Goal: Check status: Check status

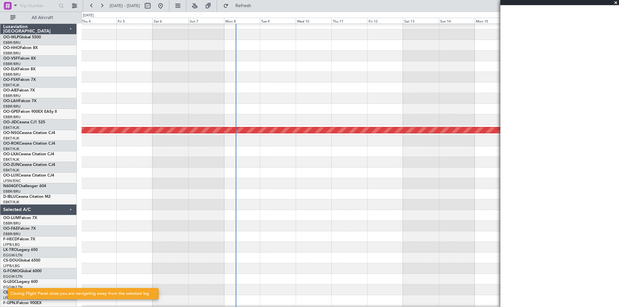
scroll to position [5, 0]
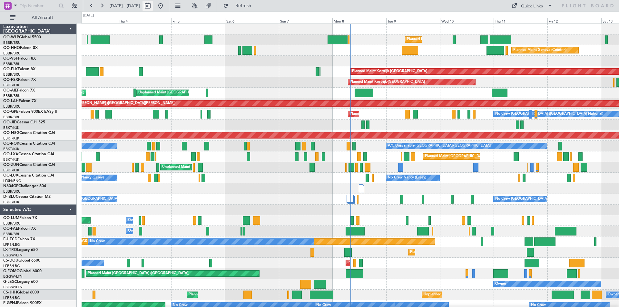
click at [153, 6] on button at bounding box center [147, 6] width 10 height 10
select select "9"
select select "2025"
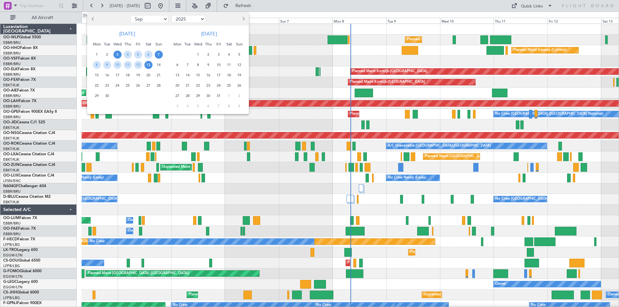
click at [158, 53] on span "7" at bounding box center [159, 55] width 8 height 8
click at [161, 77] on span "21" at bounding box center [159, 75] width 8 height 8
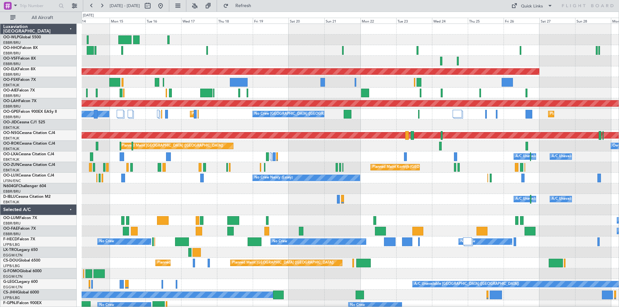
click at [192, 186] on div "Planned Maint Geneva (Cointrin) Planned Maint Kortrijk-Wevelgem Planned Maint K…" at bounding box center [350, 194] width 537 height 340
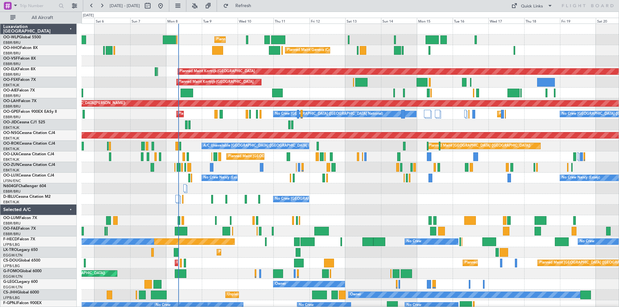
scroll to position [0, 0]
click at [460, 200] on div "No Crew Brussels (Brussels National) No Crew Brussels (Brussels National) AOG M…" at bounding box center [350, 199] width 537 height 11
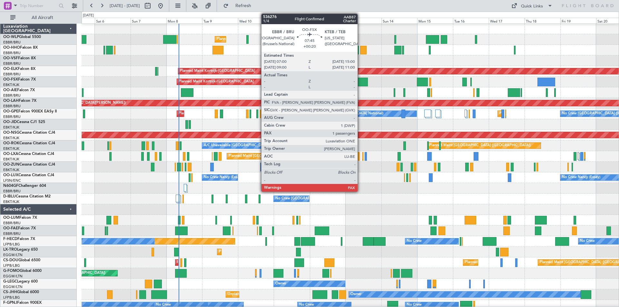
click at [360, 85] on div at bounding box center [361, 82] width 12 height 9
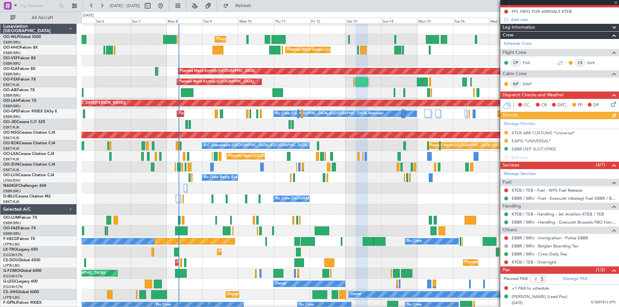
scroll to position [0, 0]
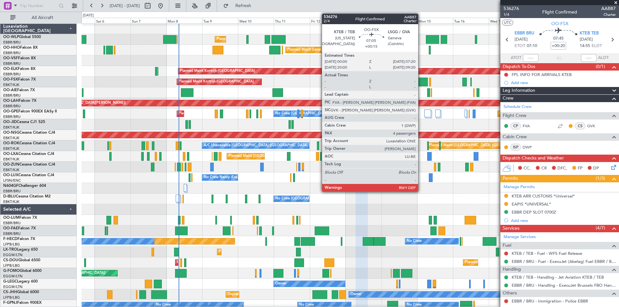
click at [421, 80] on div at bounding box center [422, 82] width 11 height 9
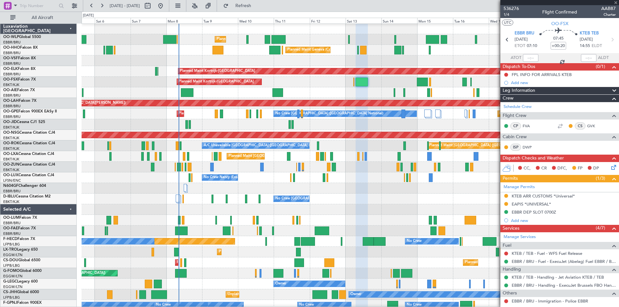
type input "+00:15"
type input "4"
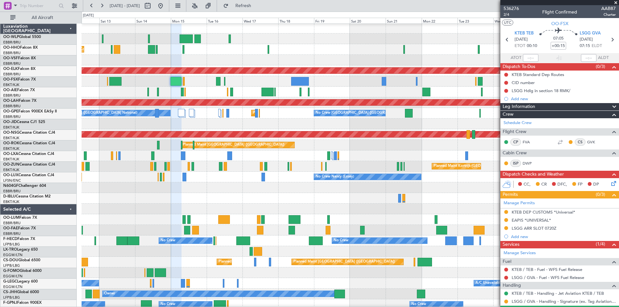
scroll to position [1, 0]
click at [159, 76] on div "Planned Maint Kortrijk-[GEOGRAPHIC_DATA]" at bounding box center [350, 70] width 537 height 11
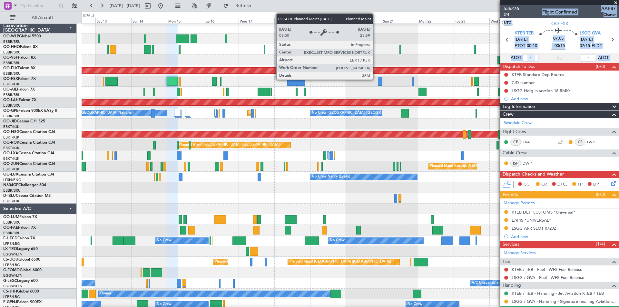
drag, startPoint x: 488, startPoint y: 71, endPoint x: 375, endPoint y: 71, distance: 112.8
click at [375, 71] on fb-app "12 Sep 2025 - 27 Sep 2025 Refresh Quick Links All Aircraft Planned Maint Milan …" at bounding box center [309, 156] width 619 height 302
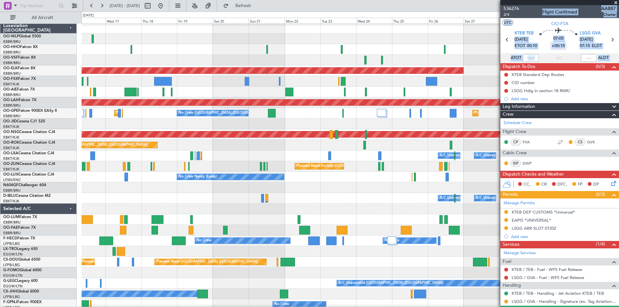
scroll to position [0, 0]
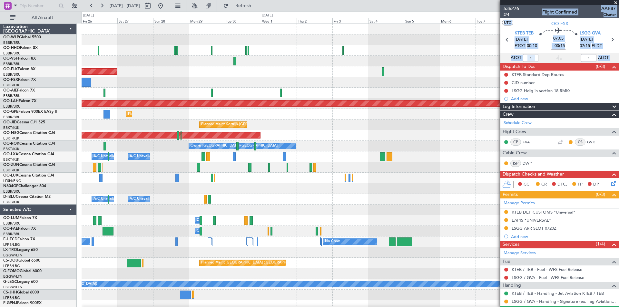
click at [1, 74] on div "Planned Maint Kortrijk-Wevelgem Planned Maint Alton-st Louis (St Louis Regl) Pl…" at bounding box center [309, 159] width 619 height 295
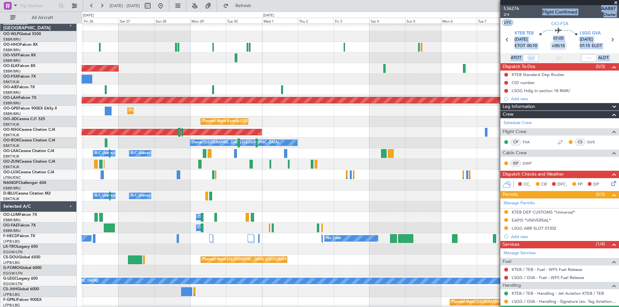
scroll to position [4, 0]
click at [166, 4] on button at bounding box center [160, 6] width 10 height 10
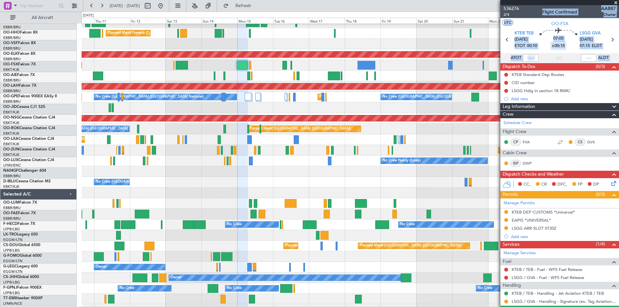
click at [51, 169] on div "Planned Maint Milan (Linate) Planned Maint Geneva (Cointrin) Planned Maint Kort…" at bounding box center [309, 159] width 619 height 295
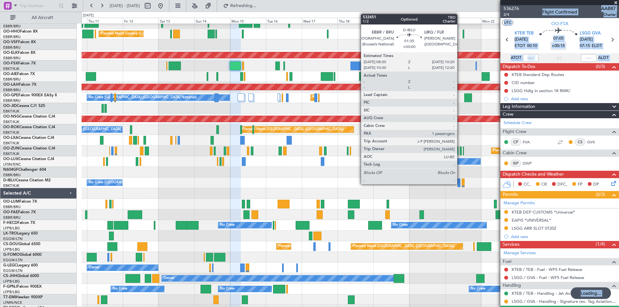
click at [460, 184] on div at bounding box center [458, 183] width 3 height 9
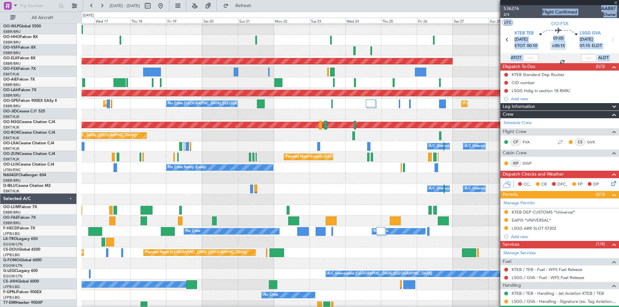
scroll to position [11, 0]
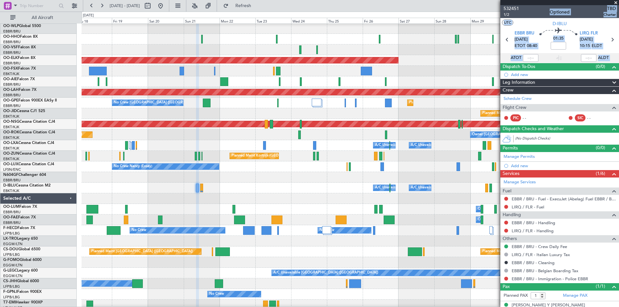
click at [450, 78] on div at bounding box center [350, 81] width 537 height 11
click at [504, 49] on mat-tooltip-component "Estimated Take-Off Time" at bounding box center [519, 57] width 52 height 17
click at [505, 8] on span "532451" at bounding box center [510, 8] width 15 height 7
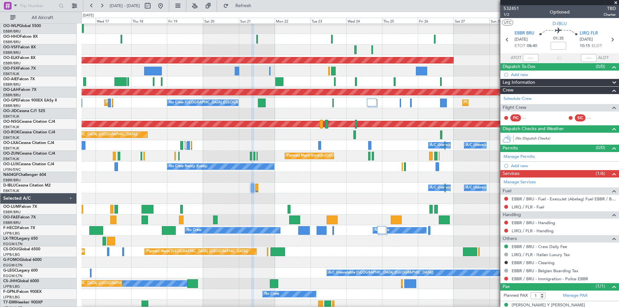
click at [242, 193] on div at bounding box center [350, 198] width 537 height 11
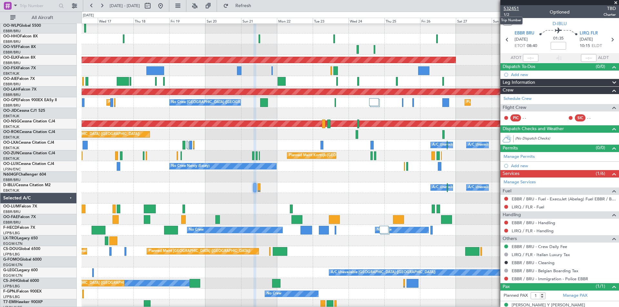
click at [514, 10] on span "532451" at bounding box center [510, 8] width 15 height 7
click at [259, 10] on button "Refresh" at bounding box center [239, 6] width 39 height 10
click at [166, 7] on button at bounding box center [160, 6] width 10 height 10
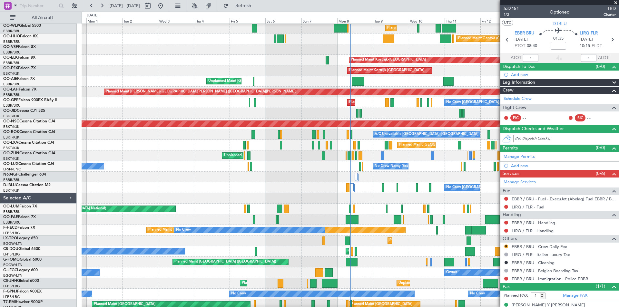
click at [616, 3] on span at bounding box center [615, 3] width 6 height 6
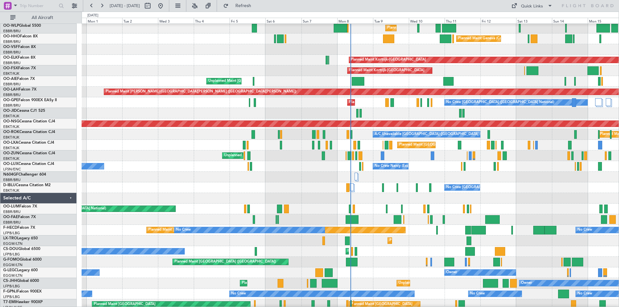
type input "0"
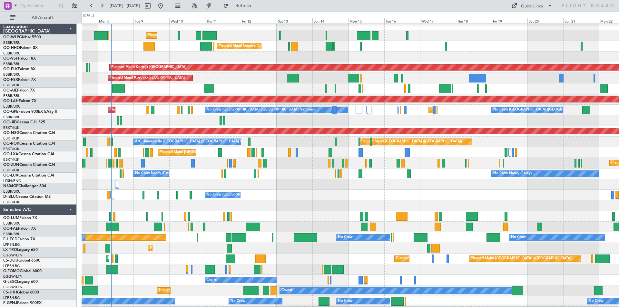
scroll to position [4, 0]
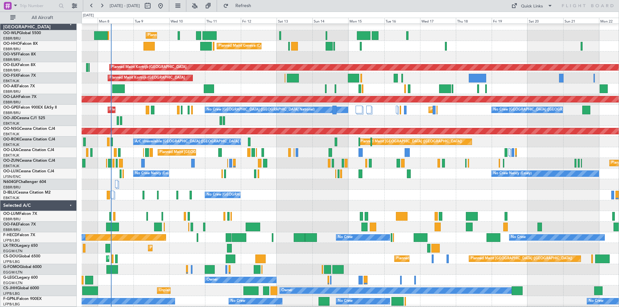
click at [161, 186] on div at bounding box center [350, 184] width 537 height 11
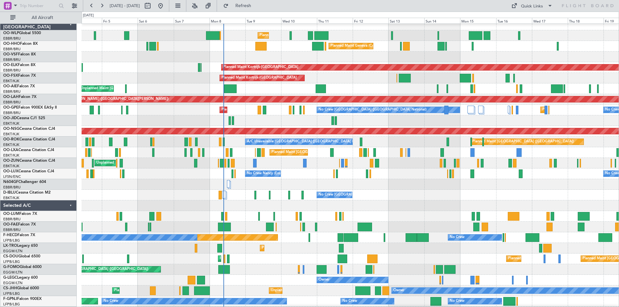
scroll to position [4, 0]
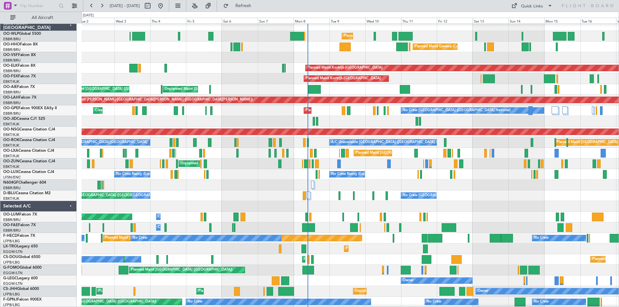
click at [323, 112] on div "Planned Maint Brussels (Brussels National) No Crew Brussels (Brussels National)…" at bounding box center [350, 110] width 537 height 11
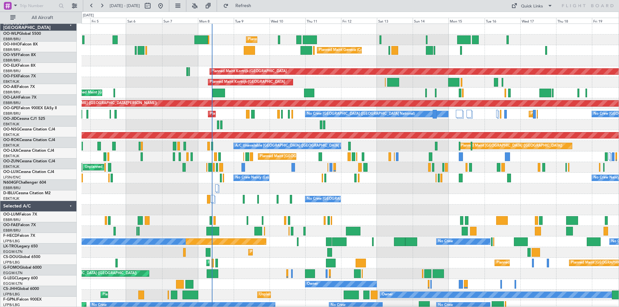
scroll to position [0, 0]
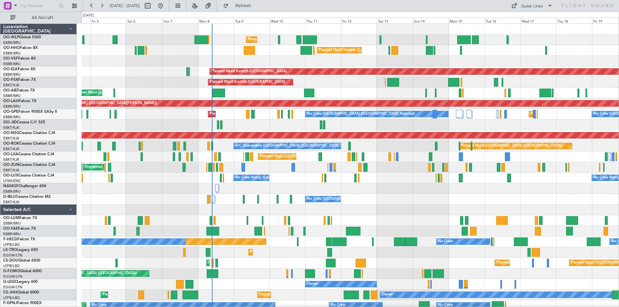
click at [369, 98] on div "Unplanned Maint Brussels (Brussels National) Planned Maint London (Farnborough)" at bounding box center [350, 93] width 537 height 11
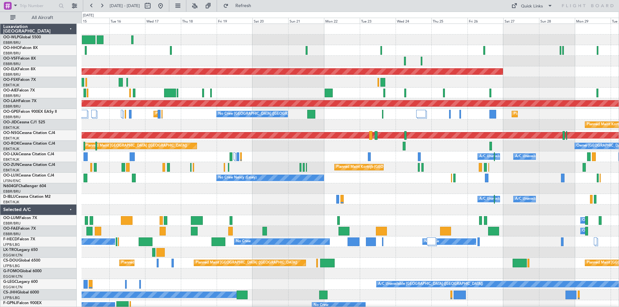
click at [177, 49] on div "Planned Maint Geneva (Cointrin) Planned Maint Kortrijk-Wevelgem Planned Maint A…" at bounding box center [350, 194] width 537 height 340
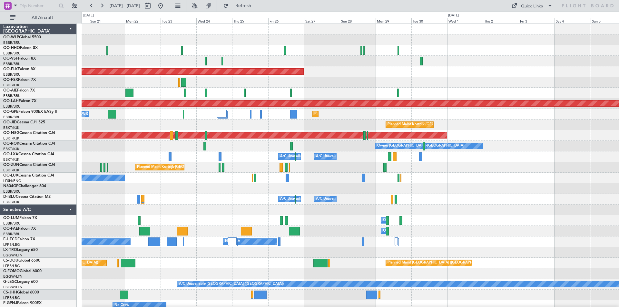
click at [214, 51] on div at bounding box center [350, 50] width 537 height 11
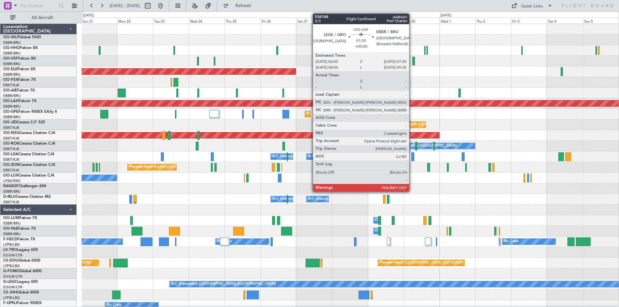
click at [412, 62] on div at bounding box center [413, 61] width 3 height 9
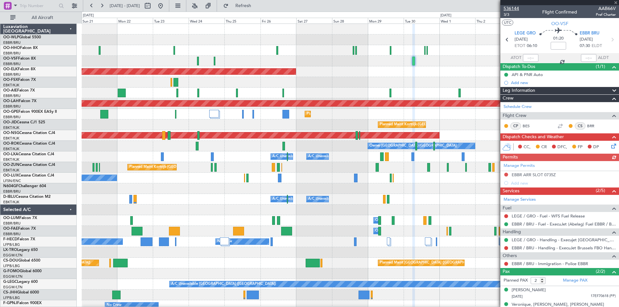
click at [514, 8] on span "536144" at bounding box center [510, 8] width 15 height 7
click at [257, 7] on span "Refresh" at bounding box center [243, 6] width 27 height 5
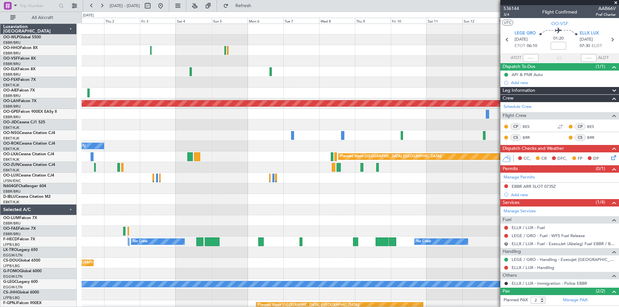
click at [101, 83] on div "Planned Maint Alton-st Louis (St Louis Regl) Planned Maint Kortrijk-Wevelgem Pl…" at bounding box center [350, 178] width 537 height 308
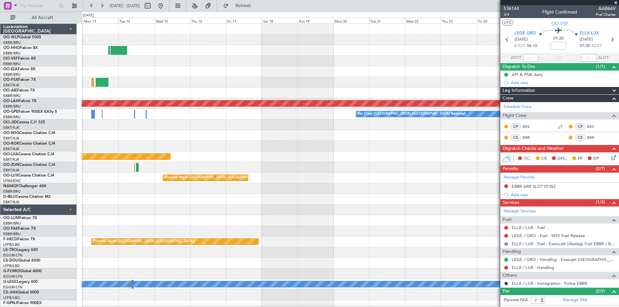
click at [0, 89] on div "Planned Maint Alton-st Louis (St Louis Regl) No Crew Brussels (Brussels Nationa…" at bounding box center [309, 159] width 619 height 295
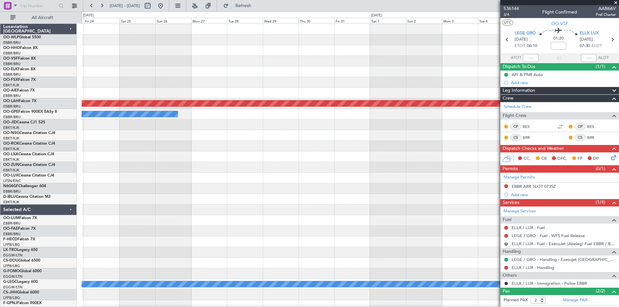
click at [0, 83] on div "Planned Maint Alton-st Louis (St Louis Regl) No Crew Brussels (Brussels Nationa…" at bounding box center [309, 159] width 619 height 295
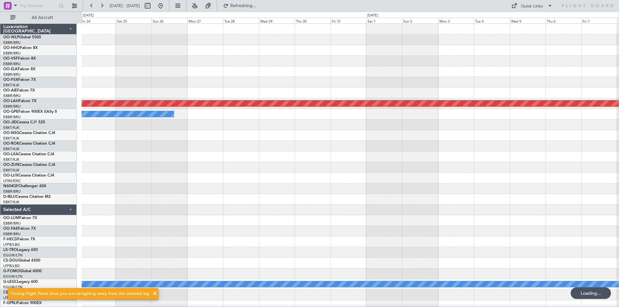
click at [382, 65] on div at bounding box center [350, 61] width 537 height 11
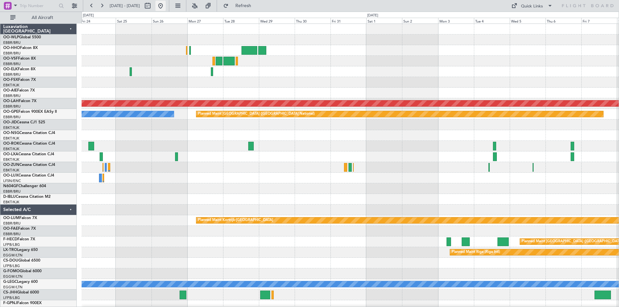
click at [166, 3] on button at bounding box center [160, 6] width 10 height 10
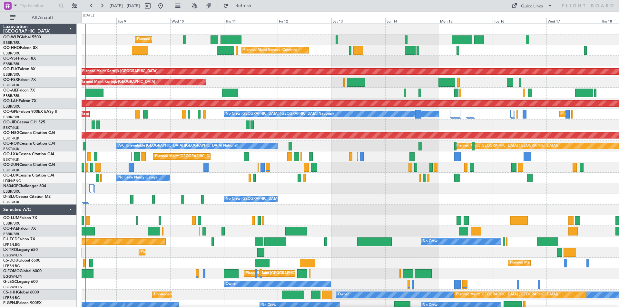
click at [182, 91] on div "Planned Maint Liege Planned Maint Geneva (Cointrin) Planned Maint Kortrijk-Weve…" at bounding box center [350, 194] width 537 height 340
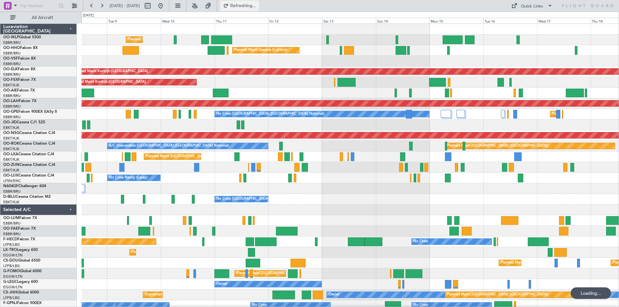
click at [255, 6] on span "Refreshing..." at bounding box center [243, 6] width 27 height 5
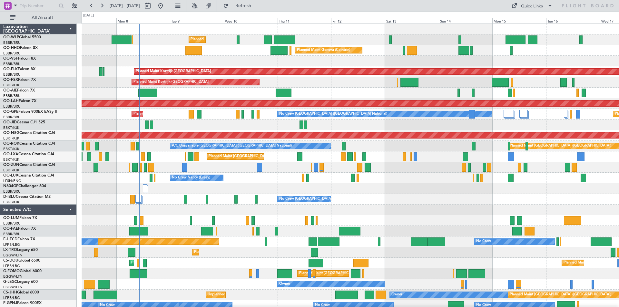
click at [260, 198] on div "No Crew [GEOGRAPHIC_DATA] ([GEOGRAPHIC_DATA] National)" at bounding box center [350, 199] width 537 height 11
click at [24, 102] on link "OO-LAH Falcon 7X" at bounding box center [19, 101] width 33 height 4
click at [32, 90] on link "OO-AIE Falcon 7X" at bounding box center [19, 91] width 32 height 4
click at [257, 5] on span "Refresh" at bounding box center [243, 6] width 27 height 5
click at [153, 7] on button at bounding box center [147, 6] width 10 height 10
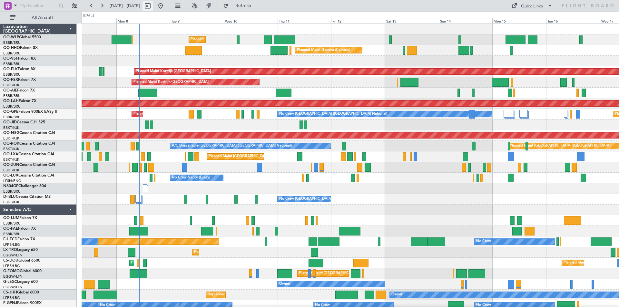
select select "9"
select select "2025"
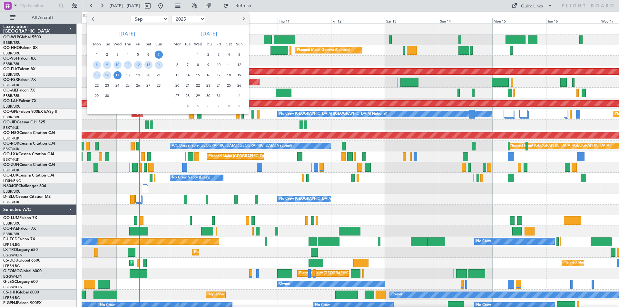
click at [157, 86] on span "28" at bounding box center [159, 86] width 8 height 8
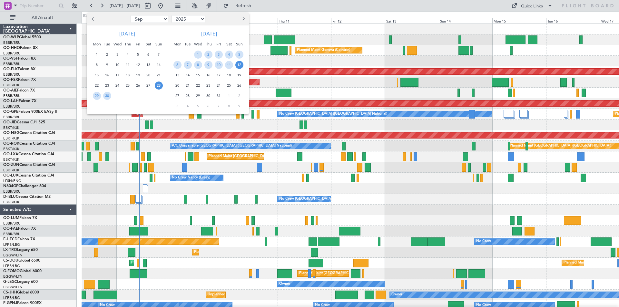
click at [240, 65] on span "12" at bounding box center [239, 65] width 8 height 8
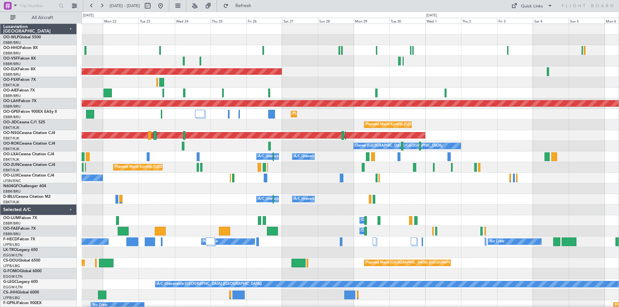
click at [413, 74] on div "Planned Maint Kortrijk-Wevelgem Planned Maint Alton-st Louis (St Louis Regl) Pl…" at bounding box center [350, 178] width 537 height 308
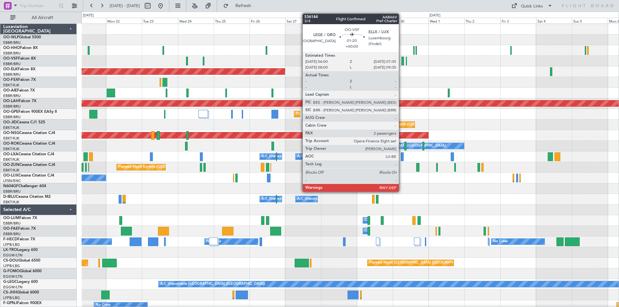
click at [401, 62] on div at bounding box center [402, 61] width 3 height 9
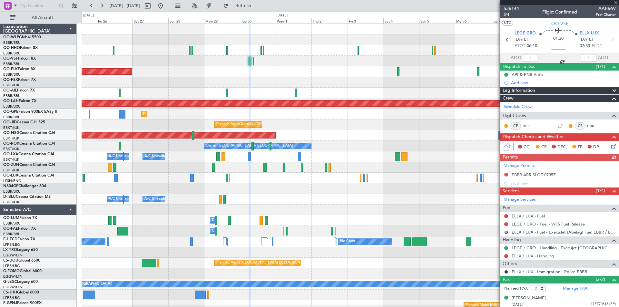
click at [312, 76] on div "Planned Maint Kortrijk-[GEOGRAPHIC_DATA]" at bounding box center [350, 71] width 537 height 11
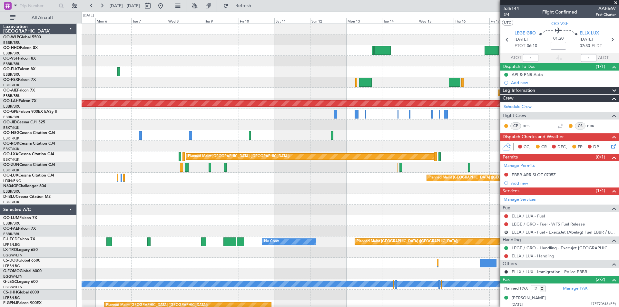
click at [84, 87] on div "Planned Maint Brussels (Brussels National) Planned Maint Alton-st Louis (St Lou…" at bounding box center [350, 178] width 537 height 308
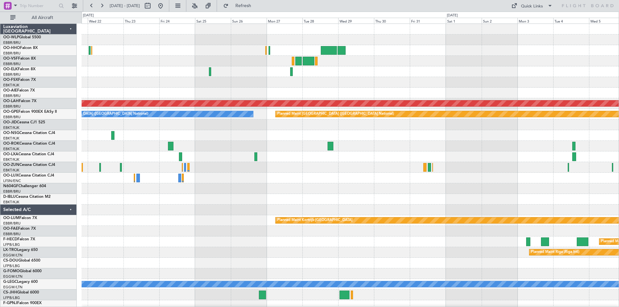
click at [618, 74] on html "23 Oct 2025 - 07 Nov 2025 Refresh Quick Links All Aircraft Planned Maint Alton-…" at bounding box center [309, 153] width 619 height 307
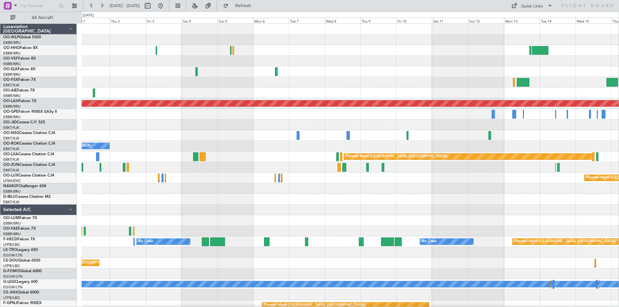
click at [618, 108] on html "08 Oct 2025 - 23 Oct 2025 Refresh Quick Links All Aircraft Planned Maint Brusse…" at bounding box center [309, 153] width 619 height 307
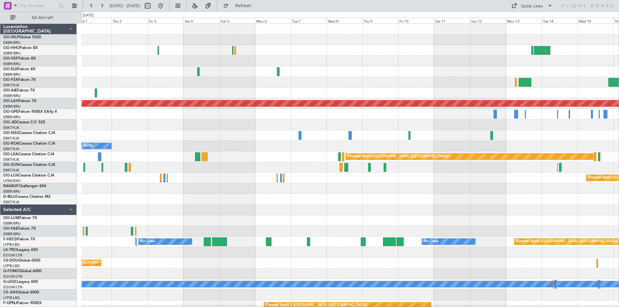
scroll to position [5, 0]
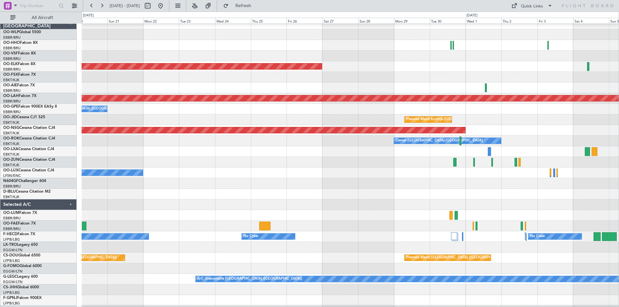
click at [618, 92] on html "08 Oct 2025 - 23 Oct 2025 Refresh Quick Links All Aircraft Planned Maint Kortri…" at bounding box center [309, 153] width 619 height 307
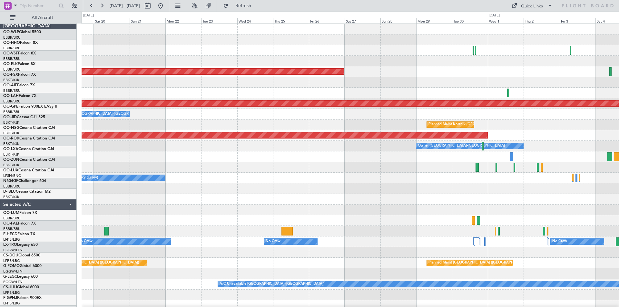
scroll to position [0, 0]
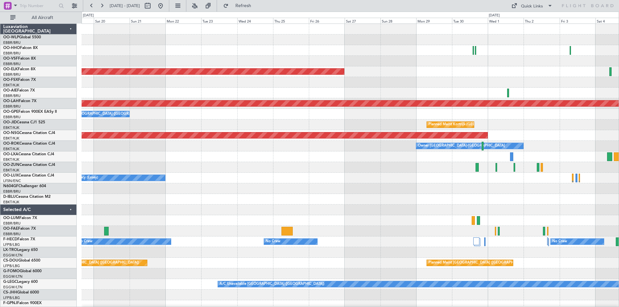
click at [404, 122] on div "Planned Maint Kortrijk-Wevelgem Planned Maint Alton-st Louis (St Louis Regl) No…" at bounding box center [350, 189] width 537 height 330
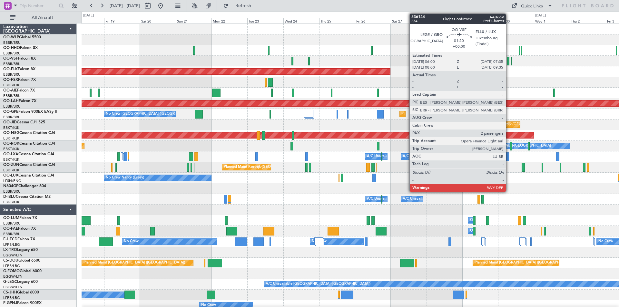
click at [508, 63] on div at bounding box center [508, 61] width 3 height 9
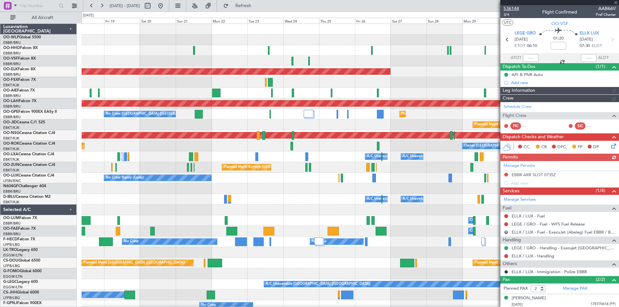
click at [508, 9] on span "536144" at bounding box center [510, 8] width 15 height 7
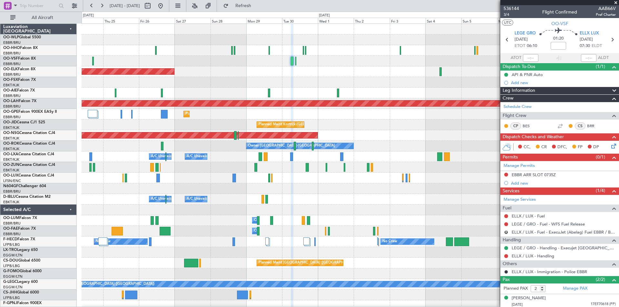
click at [234, 77] on div "Planned Maint Kortrijk-Wevelgem Planned Maint Alton-st Louis (St Louis Regl) Pl…" at bounding box center [350, 189] width 537 height 330
drag, startPoint x: 255, startPoint y: 1, endPoint x: 260, endPoint y: 7, distance: 7.6
click at [256, 1] on button "Refresh" at bounding box center [239, 6] width 39 height 10
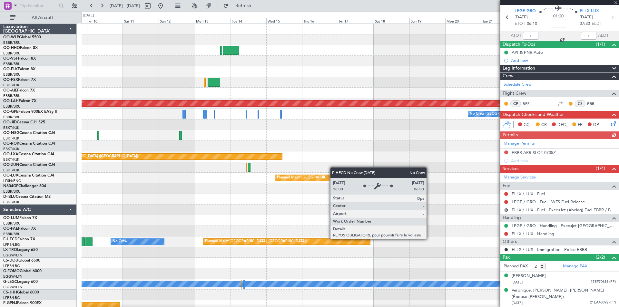
click at [3, 71] on div "Planned Maint Alton-st Louis (St Louis Regl) No Crew Brussels (Brussels Nationa…" at bounding box center [309, 159] width 619 height 295
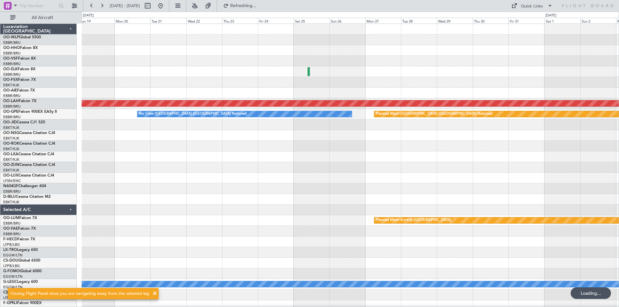
click at [176, 92] on div "Planned Maint Alton-st Louis (St Louis Regl) No Crew Brussels (Brussels Nationa…" at bounding box center [350, 178] width 537 height 308
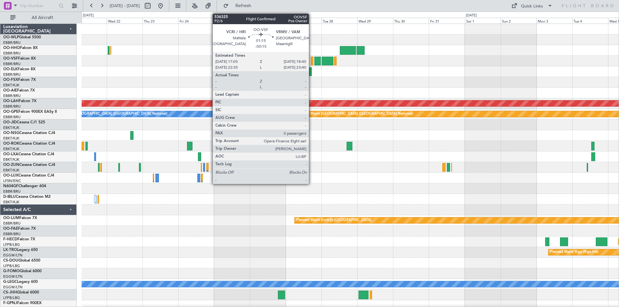
click at [312, 63] on div at bounding box center [312, 61] width 3 height 9
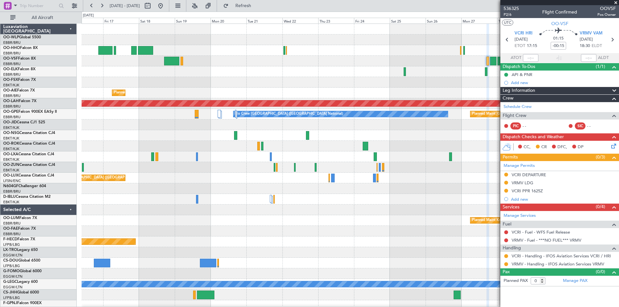
click at [460, 68] on div "Planned Maint Brussels (Brussels National) Planned Maint Alton-st Louis (St Lou…" at bounding box center [350, 189] width 537 height 330
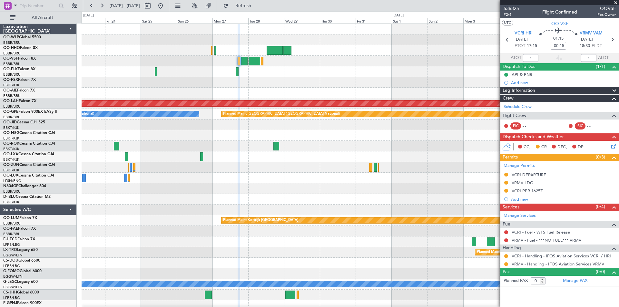
click at [173, 59] on div at bounding box center [350, 61] width 537 height 11
click at [512, 10] on span "536325" at bounding box center [510, 8] width 15 height 7
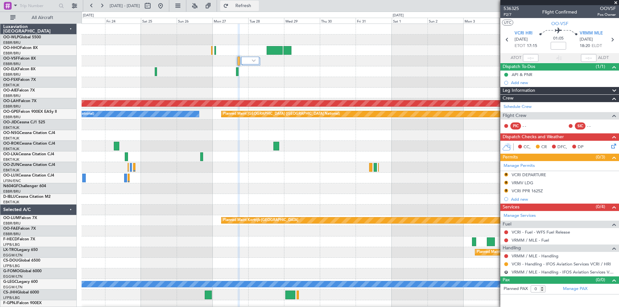
click at [257, 8] on span "Refresh" at bounding box center [243, 6] width 27 height 5
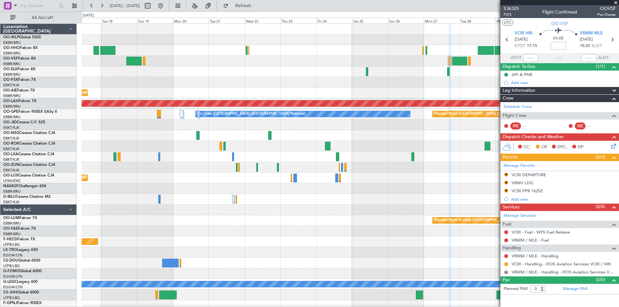
click at [368, 190] on div at bounding box center [350, 188] width 537 height 11
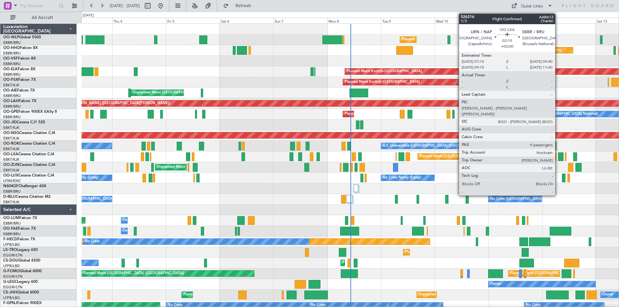
click at [558, 158] on div at bounding box center [560, 156] width 5 height 9
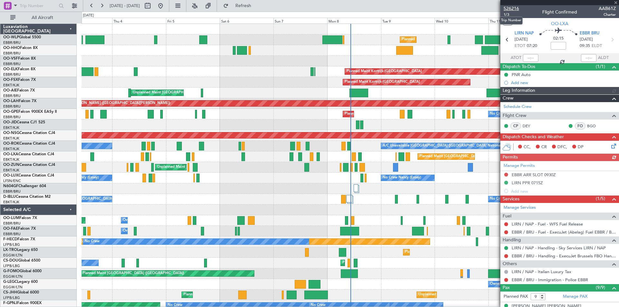
click at [509, 6] on span "526216" at bounding box center [510, 8] width 15 height 7
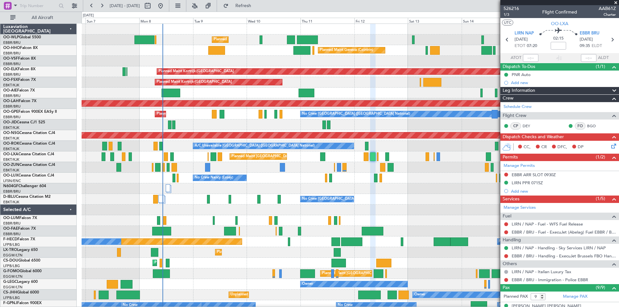
click at [247, 172] on div "Unplanned Maint [GEOGRAPHIC_DATA] ([GEOGRAPHIC_DATA])" at bounding box center [350, 167] width 537 height 11
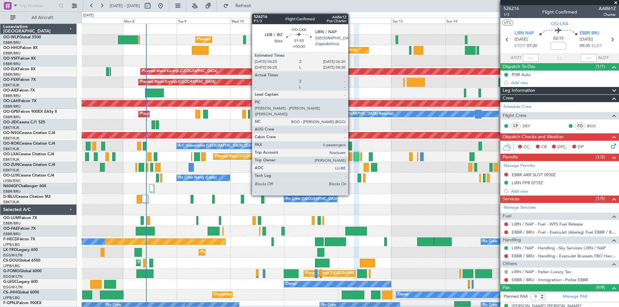
click at [351, 159] on div at bounding box center [349, 156] width 5 height 9
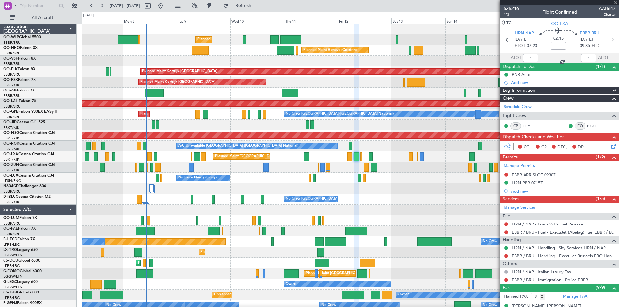
type input "0"
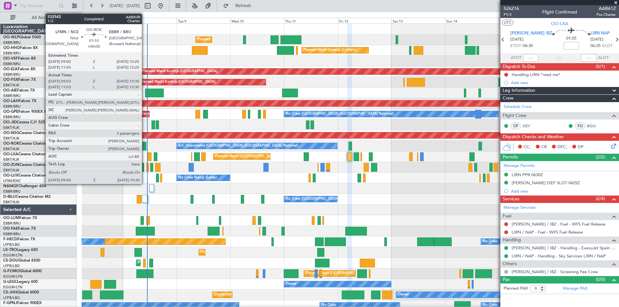
click at [145, 144] on div at bounding box center [144, 146] width 4 height 9
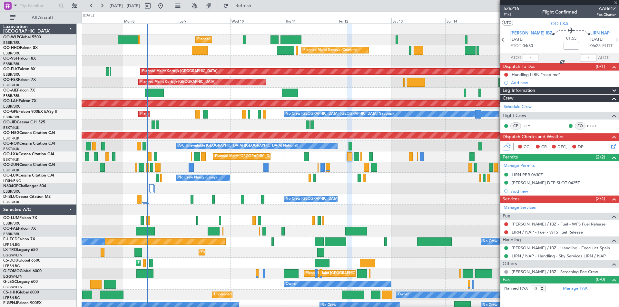
type input "09:08"
type input "10:25"
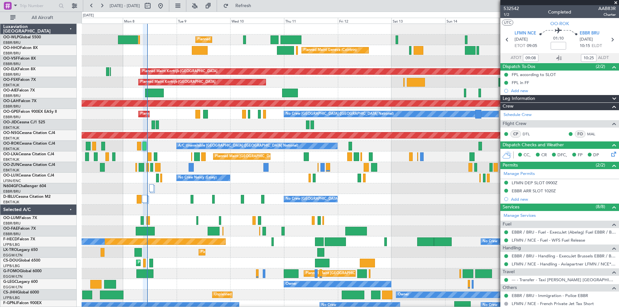
click at [617, 3] on span at bounding box center [615, 3] width 6 height 6
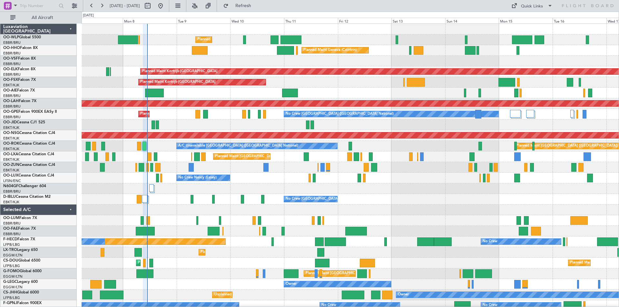
type input "0"
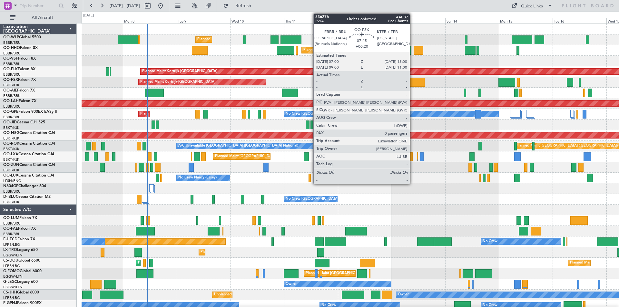
click at [412, 81] on div at bounding box center [416, 82] width 18 height 9
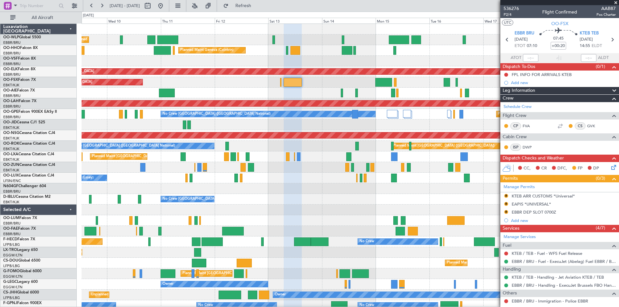
click at [292, 62] on div at bounding box center [350, 61] width 537 height 11
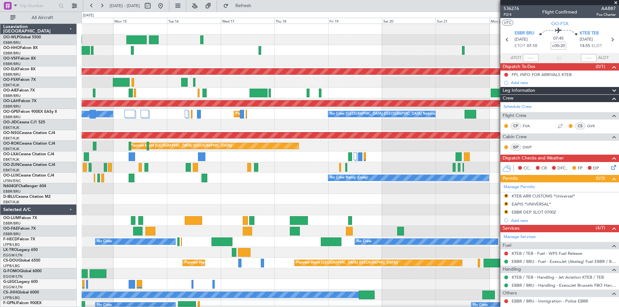
click at [108, 62] on div at bounding box center [350, 61] width 537 height 11
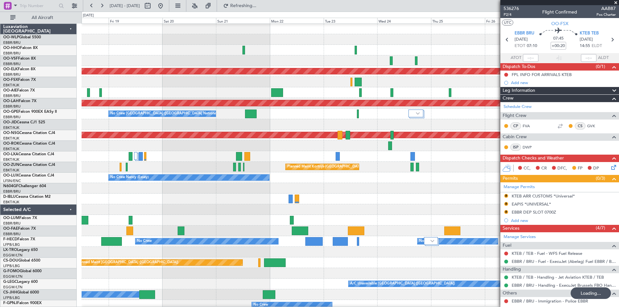
scroll to position [0, 0]
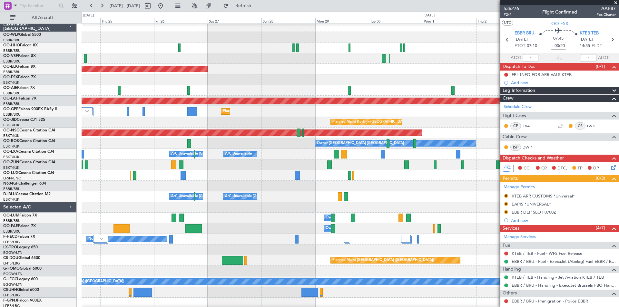
click at [151, 85] on div at bounding box center [350, 90] width 537 height 11
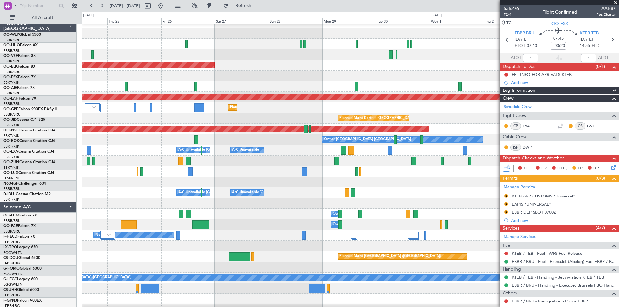
scroll to position [6, 0]
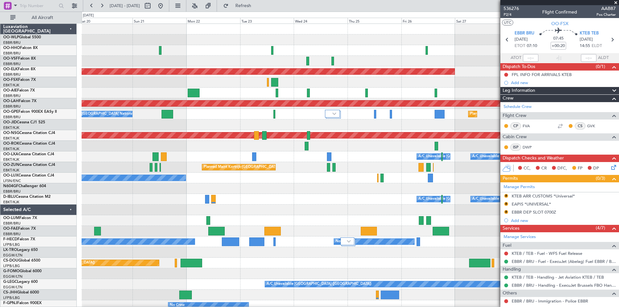
click at [540, 120] on fb-app "24 Sep 2025 - 04 Oct 2025 Refresh Quick Links All Aircraft Planned Maint Kortri…" at bounding box center [309, 156] width 619 height 302
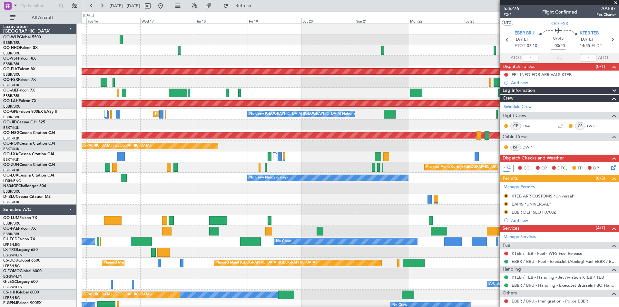
click at [443, 122] on div "Planned Maint Kortrijk-Wevelgem Planned Maint Alton-st Louis (St Louis Regl) No…" at bounding box center [350, 178] width 537 height 308
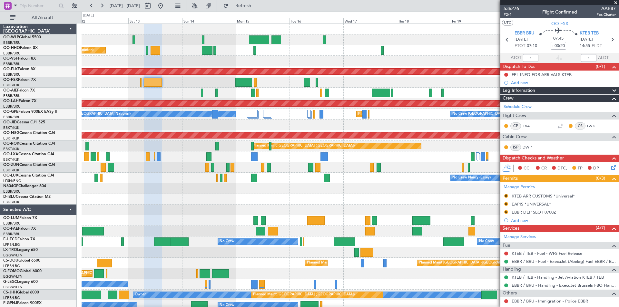
scroll to position [0, 0]
click at [352, 122] on div "Planned Maint Liege Planned Maint Geneva (Cointrin) Planned Maint Kortrijk-Weve…" at bounding box center [350, 178] width 537 height 308
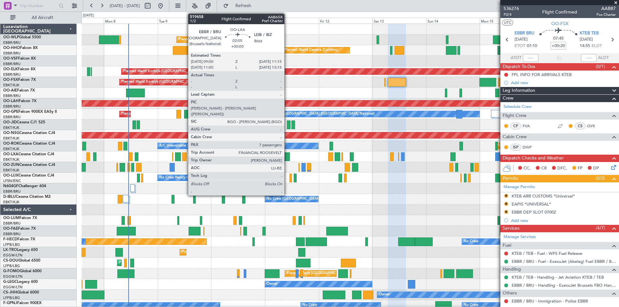
click at [287, 158] on div at bounding box center [287, 156] width 5 height 9
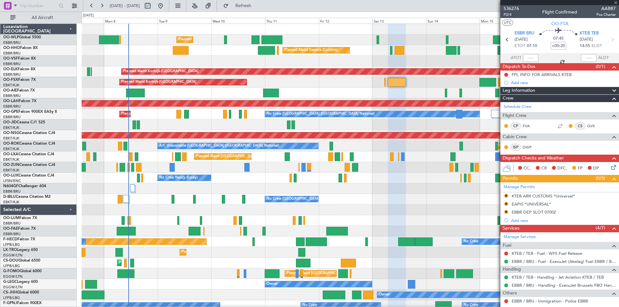
type input "7"
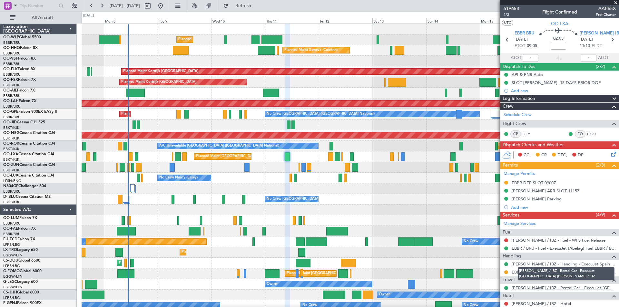
click at [539, 287] on link "[PERSON_NAME] / IBZ - Rental Car - ExecuJet [GEOGRAPHIC_DATA] [PERSON_NAME] / I…" at bounding box center [563, 287] width 104 height 5
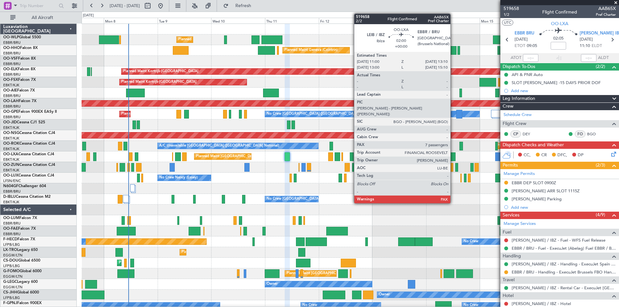
click at [453, 154] on div at bounding box center [452, 156] width 5 height 9
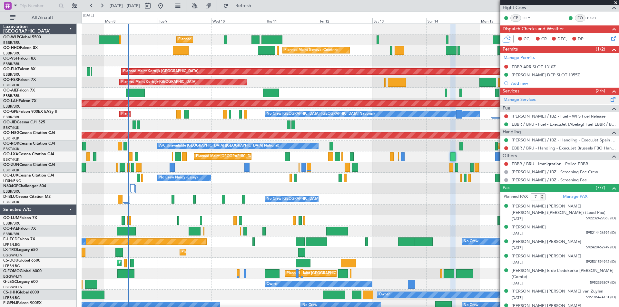
scroll to position [119, 0]
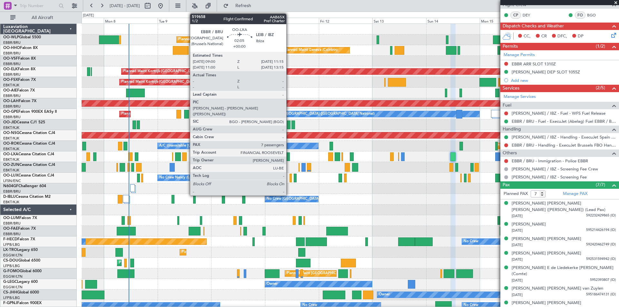
click at [289, 160] on div at bounding box center [287, 156] width 5 height 9
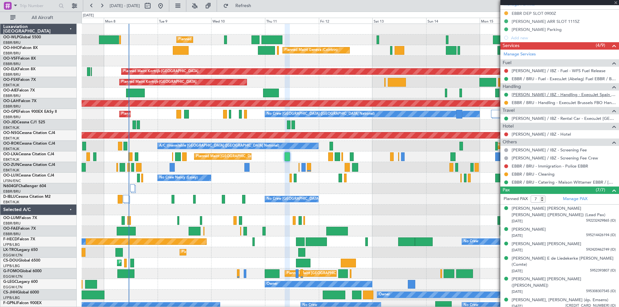
scroll to position [181, 0]
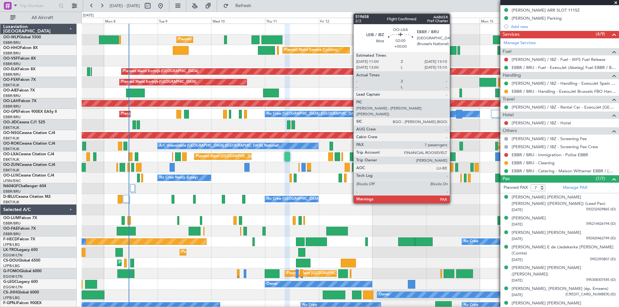
click at [452, 159] on div at bounding box center [452, 156] width 5 height 9
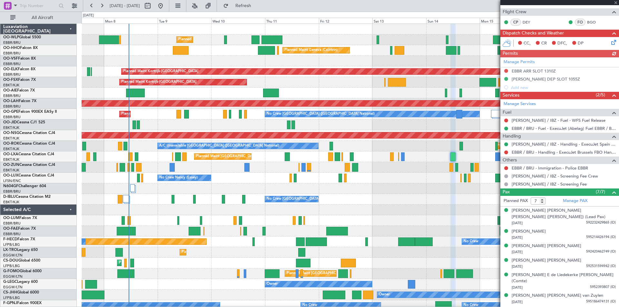
scroll to position [119, 0]
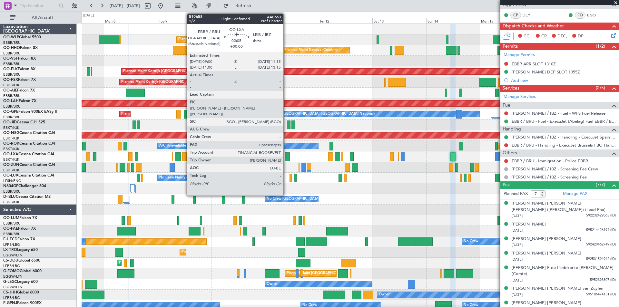
click at [286, 160] on div at bounding box center [287, 156] width 5 height 9
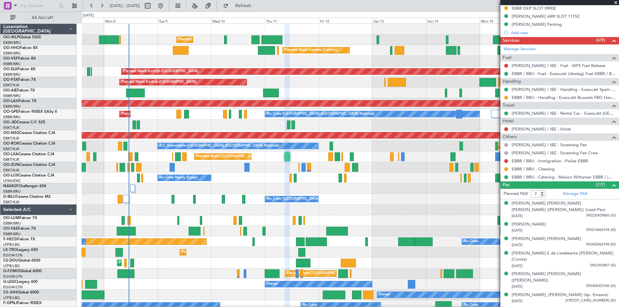
scroll to position [181, 0]
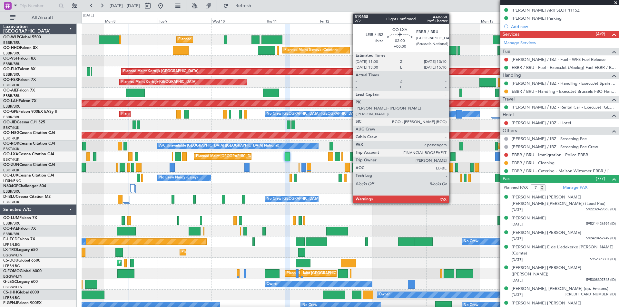
click at [452, 154] on div at bounding box center [452, 156] width 5 height 9
click at [550, 109] on link "[PERSON_NAME] / IBZ - Rental Car - ExecuJet [GEOGRAPHIC_DATA] [PERSON_NAME] / I…" at bounding box center [563, 106] width 104 height 5
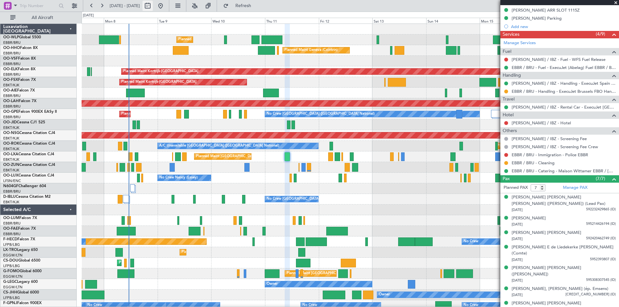
click at [153, 6] on button at bounding box center [147, 6] width 10 height 10
select select "9"
select select "2025"
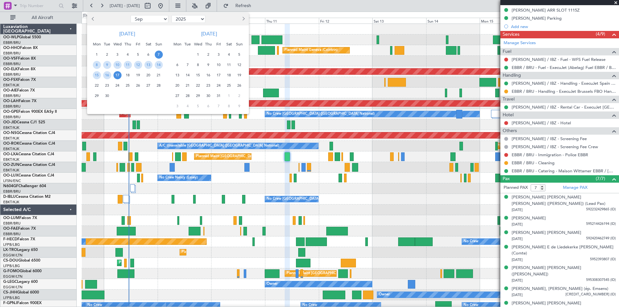
click at [240, 85] on span "26" at bounding box center [239, 86] width 8 height 8
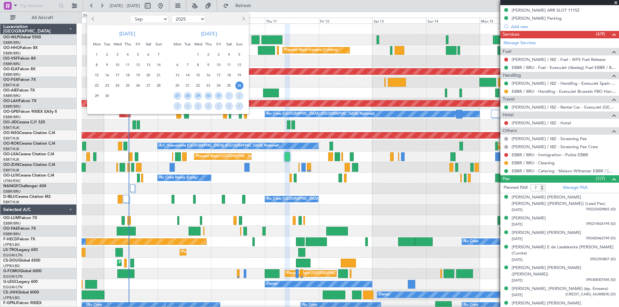
click at [238, 107] on span "9" at bounding box center [239, 106] width 8 height 8
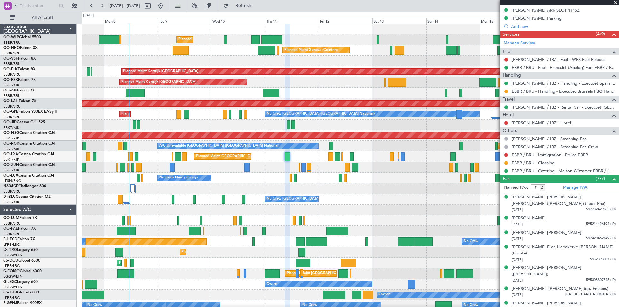
select select "10"
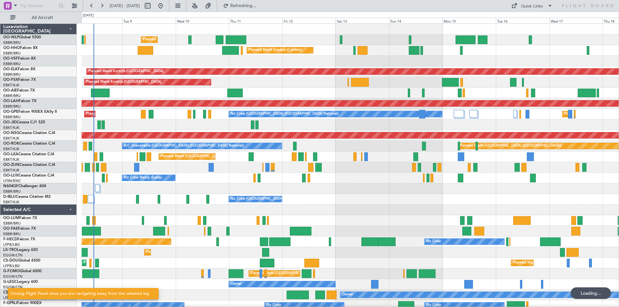
scroll to position [0, 0]
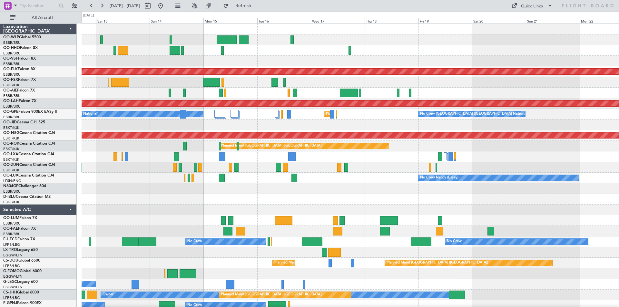
click at [29, 101] on div "Planned Maint Geneva (Cointrin) Planned Maint [GEOGRAPHIC_DATA]-[GEOGRAPHIC_DAT…" at bounding box center [309, 159] width 619 height 295
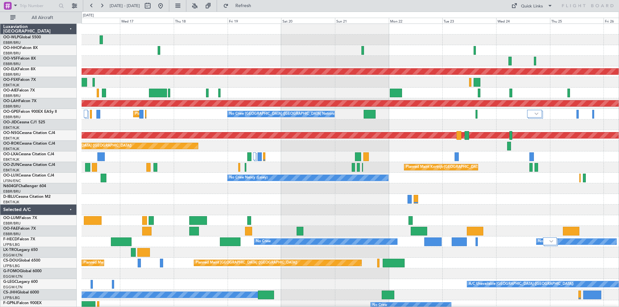
click at [347, 148] on div "Planned Maint Kortrijk-[GEOGRAPHIC_DATA] Planned [GEOGRAPHIC_DATA][PERSON_NAME]…" at bounding box center [350, 189] width 537 height 330
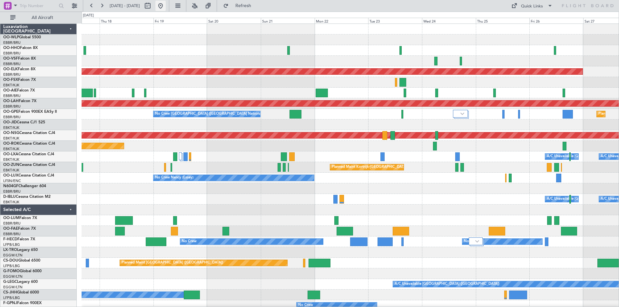
click at [166, 7] on button at bounding box center [160, 6] width 10 height 10
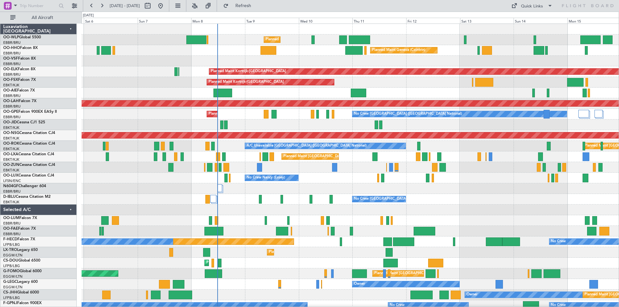
click at [258, 206] on div "Planned Maint Liege Planned Maint Geneva ([GEOGRAPHIC_DATA]) Planned Maint [GEO…" at bounding box center [350, 194] width 537 height 340
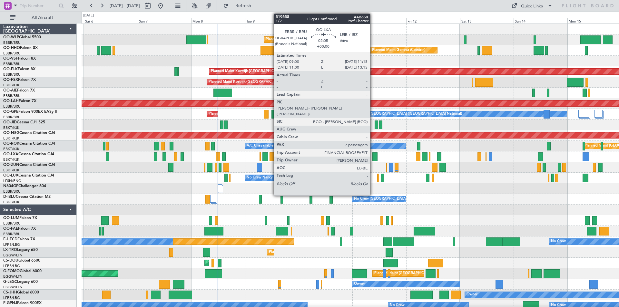
click at [373, 157] on div at bounding box center [374, 156] width 5 height 9
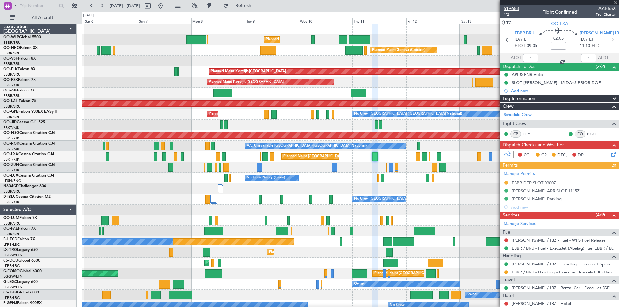
click at [514, 7] on span "519658" at bounding box center [510, 8] width 15 height 7
